Goal: Task Accomplishment & Management: Manage account settings

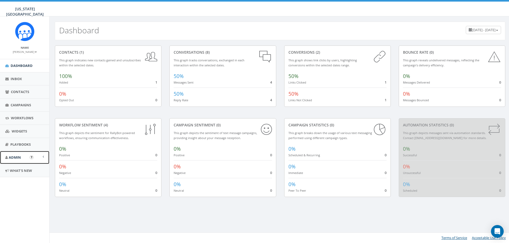
click at [25, 160] on link "Admin" at bounding box center [24, 157] width 49 height 13
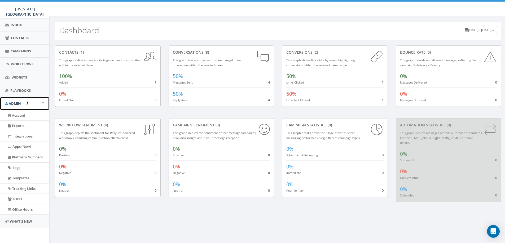
click at [20, 102] on span "Admin" at bounding box center [15, 103] width 12 height 5
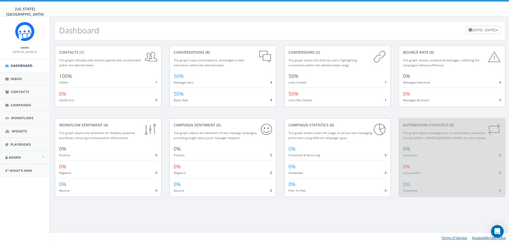
click at [32, 51] on small "[PERSON_NAME]" at bounding box center [25, 52] width 24 height 4
click at [22, 61] on link "Profile" at bounding box center [27, 60] width 42 height 7
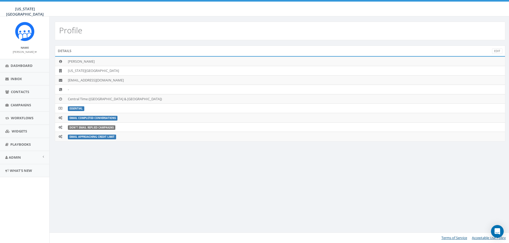
click at [35, 52] on b at bounding box center [36, 52] width 2 height 1
click at [24, 64] on link "Sign Out" at bounding box center [27, 66] width 42 height 7
